Goal: Task Accomplishment & Management: Use online tool/utility

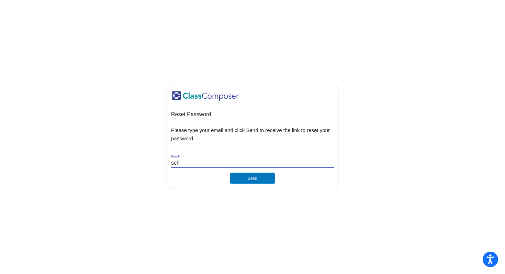
type input "[EMAIL_ADDRESS][DOMAIN_NAME]"
click at [253, 177] on button "Send" at bounding box center [252, 178] width 45 height 11
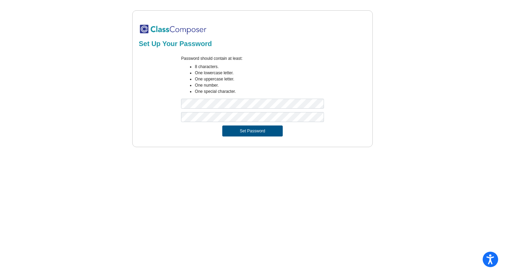
click at [248, 128] on button "Set Password" at bounding box center [252, 130] width 60 height 11
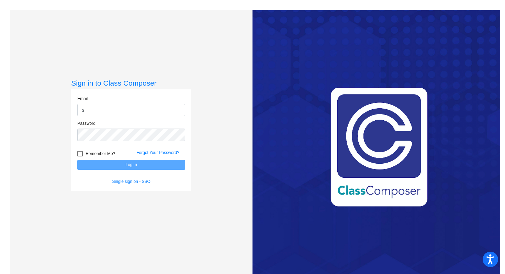
type input "[EMAIL_ADDRESS][DOMAIN_NAME]"
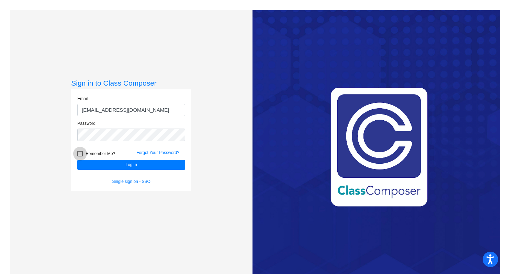
click at [77, 154] on div at bounding box center [79, 153] width 5 height 5
click at [80, 156] on input "Remember Me?" at bounding box center [80, 156] width 0 height 0
checkbox input "true"
click at [92, 160] on button "Log In" at bounding box center [131, 165] width 108 height 10
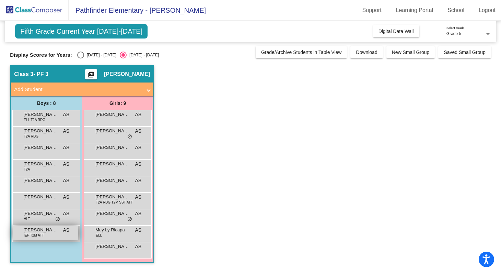
click at [45, 232] on span "Tucker Larson" at bounding box center [40, 229] width 34 height 7
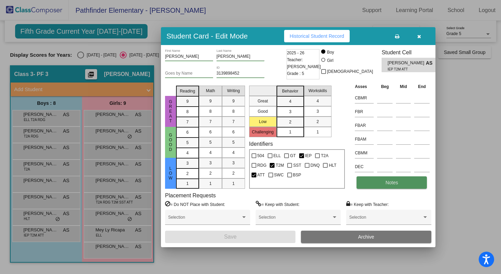
click at [393, 180] on span "Notes" at bounding box center [392, 182] width 13 height 5
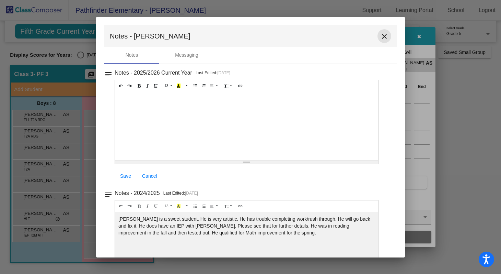
click at [380, 33] on mat-icon "close" at bounding box center [384, 36] width 8 height 8
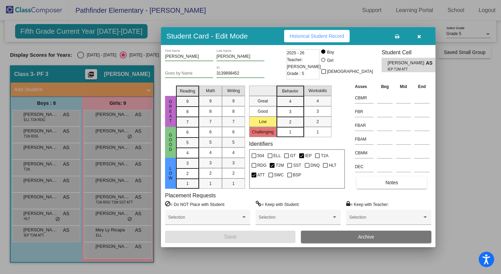
click at [416, 38] on button "button" at bounding box center [419, 36] width 22 height 12
